Goal: Information Seeking & Learning: Find specific fact

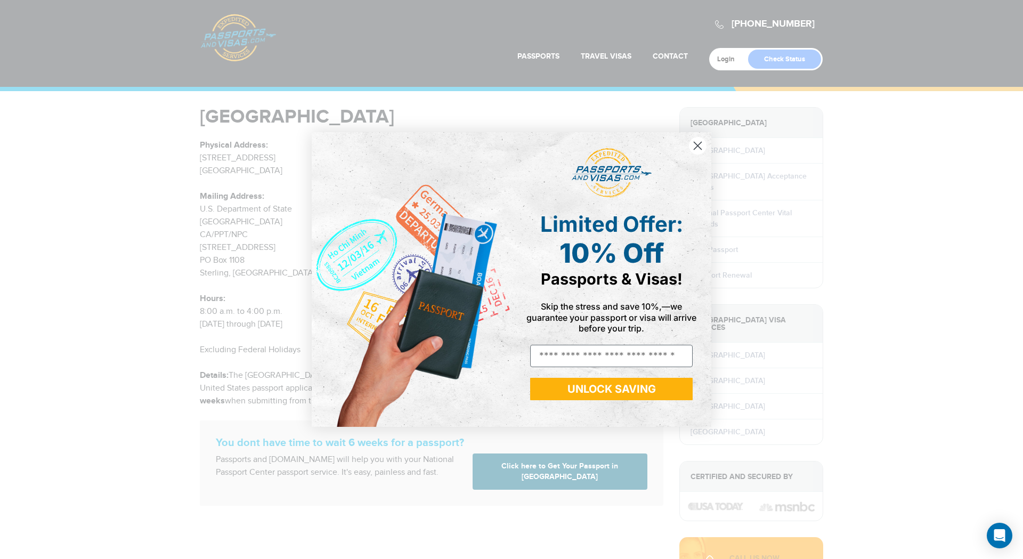
drag, startPoint x: 198, startPoint y: 206, endPoint x: 276, endPoint y: 220, distance: 79.4
click at [276, 220] on div "Close dialog Limited Offer: 10% Off Passports & Visas! Skip the stress and save…" at bounding box center [511, 279] width 1023 height 559
click at [694, 147] on circle "Close dialog" at bounding box center [698, 146] width 18 height 18
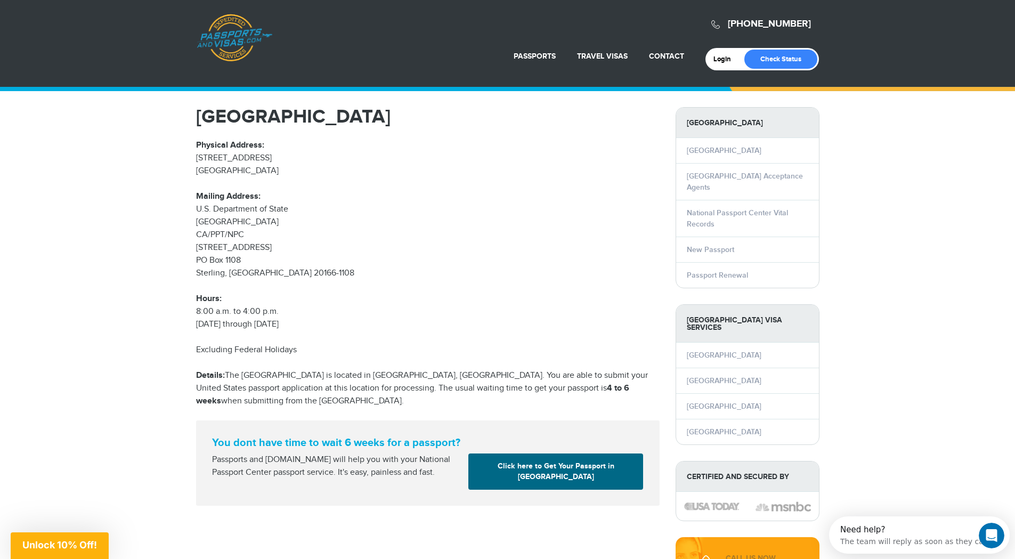
drag, startPoint x: 294, startPoint y: 221, endPoint x: 261, endPoint y: 225, distance: 33.8
click at [263, 225] on p "Physical Address: [STREET_ADDRESS] Mailing Address: U.S. Department of [GEOGRAP…" at bounding box center [428, 235] width 464 height 192
click at [254, 234] on p "Physical Address: [STREET_ADDRESS] Mailing Address: U.S. Department of [GEOGRAP…" at bounding box center [428, 235] width 464 height 192
drag, startPoint x: 249, startPoint y: 234, endPoint x: 189, endPoint y: 208, distance: 65.1
click at [189, 208] on div "[GEOGRAPHIC_DATA] Physical Address: [STREET_ADDRESS] Mailing Address: U.S. Depa…" at bounding box center [428, 306] width 480 height 399
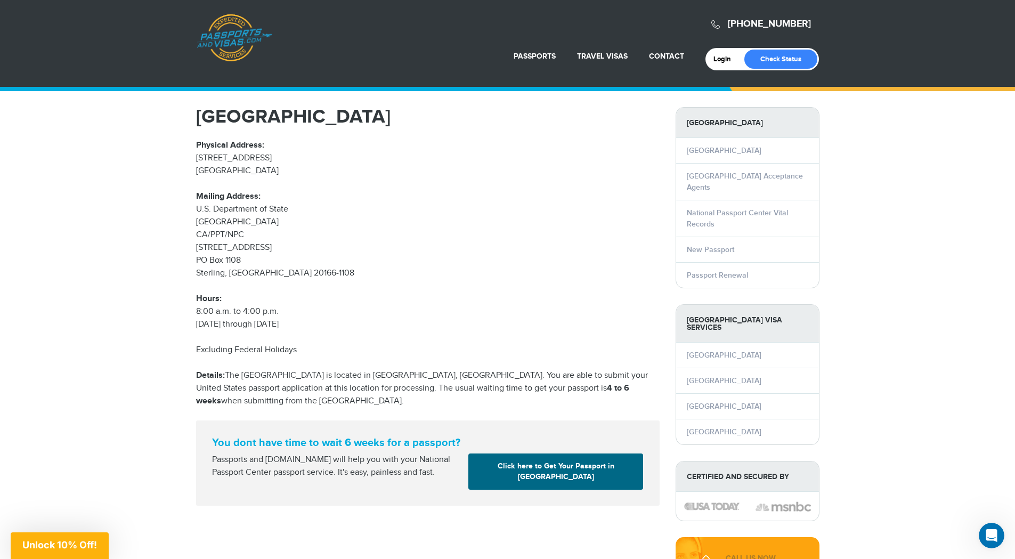
copy p "U.S. Department of State [GEOGRAPHIC_DATA] CA/PPT/NPC"
click at [534, 206] on p "Physical Address: [STREET_ADDRESS] Mailing Address: U.S. Department of [GEOGRAP…" at bounding box center [428, 235] width 464 height 192
click at [359, 213] on p "Physical Address: [STREET_ADDRESS] Mailing Address: U.S. Department of [GEOGRAP…" at bounding box center [428, 235] width 464 height 192
